Goal: Transaction & Acquisition: Purchase product/service

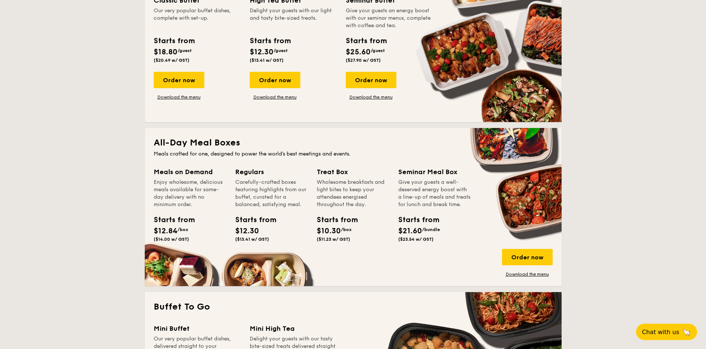
scroll to position [374, 0]
click at [512, 250] on div "Order now" at bounding box center [527, 257] width 51 height 16
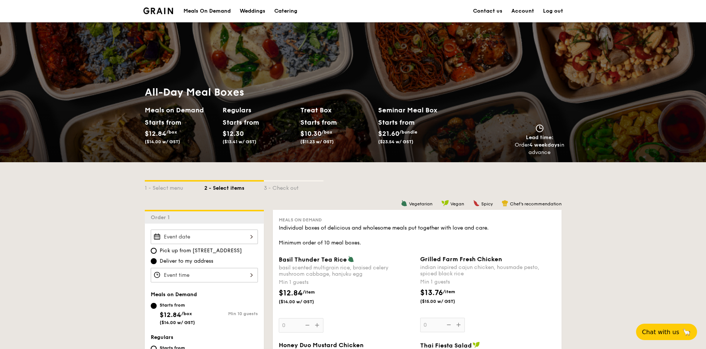
scroll to position [227, 0]
click at [209, 9] on div "Meals On Demand" at bounding box center [206, 11] width 47 height 22
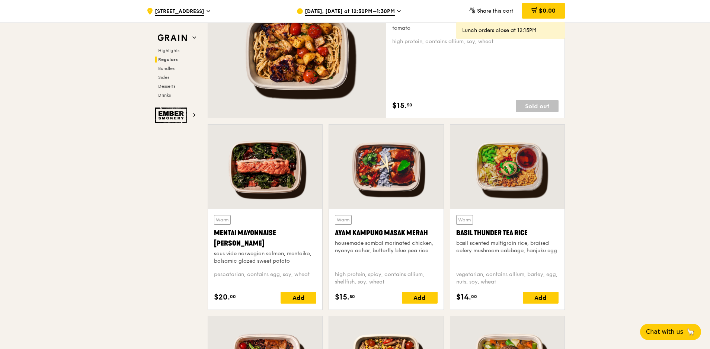
scroll to position [484, 0]
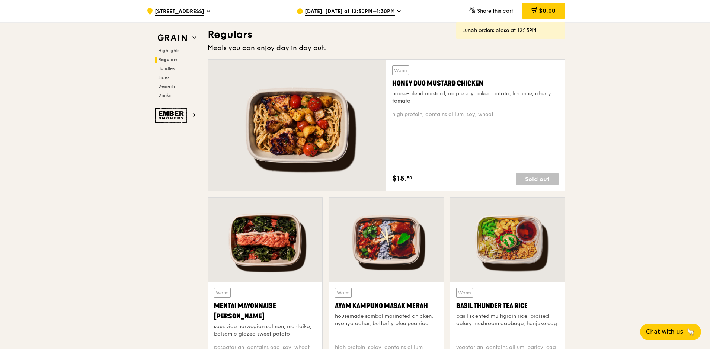
click at [533, 179] on div "Sold out" at bounding box center [537, 179] width 43 height 12
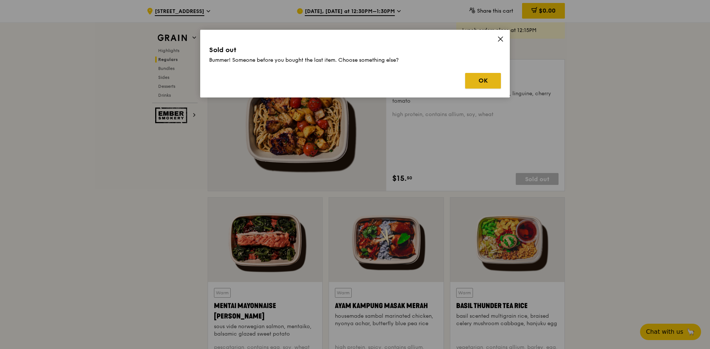
click at [485, 84] on button "OK" at bounding box center [483, 81] width 36 height 16
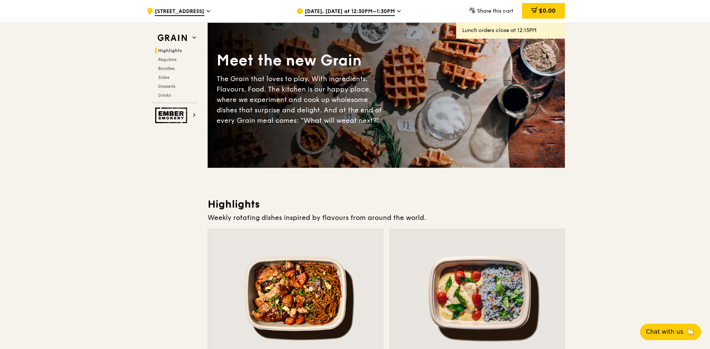
scroll to position [0, 0]
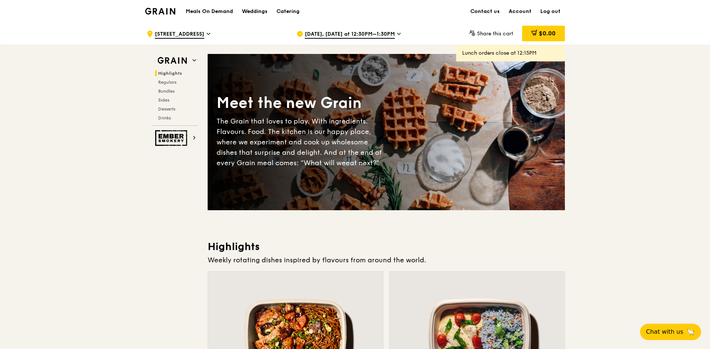
click at [162, 10] on img at bounding box center [160, 11] width 30 height 7
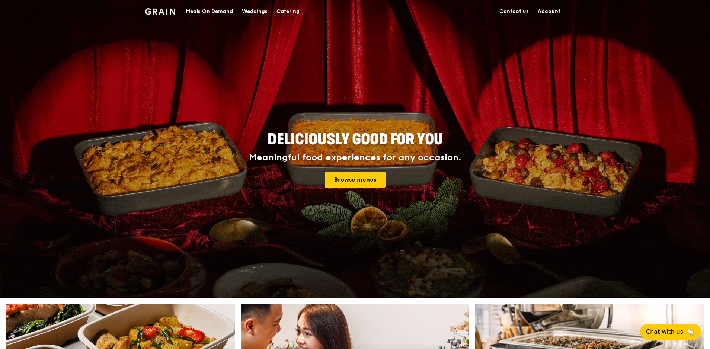
click at [544, 11] on link "Account" at bounding box center [549, 11] width 32 height 22
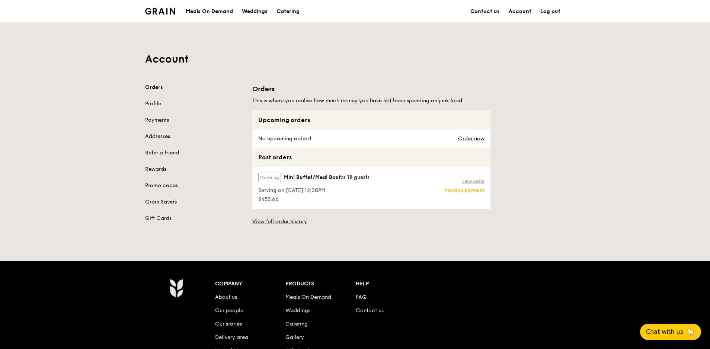
click at [473, 182] on link "View order" at bounding box center [473, 181] width 23 height 6
